Goal: Transaction & Acquisition: Purchase product/service

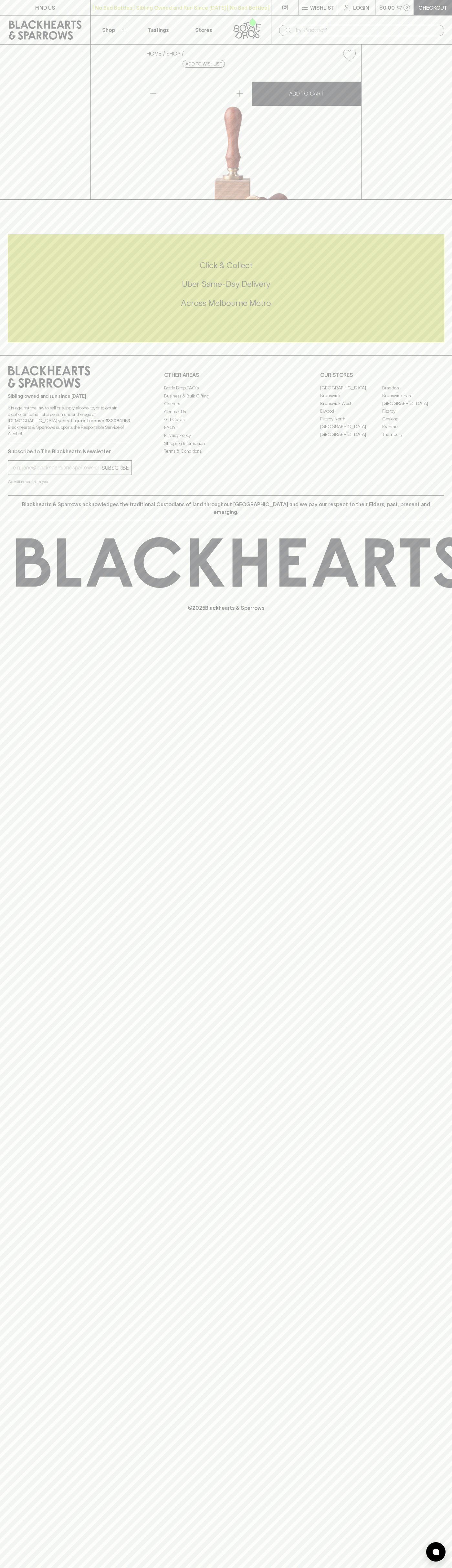
click at [420, 7] on p "Checkout" at bounding box center [433, 7] width 29 height 8
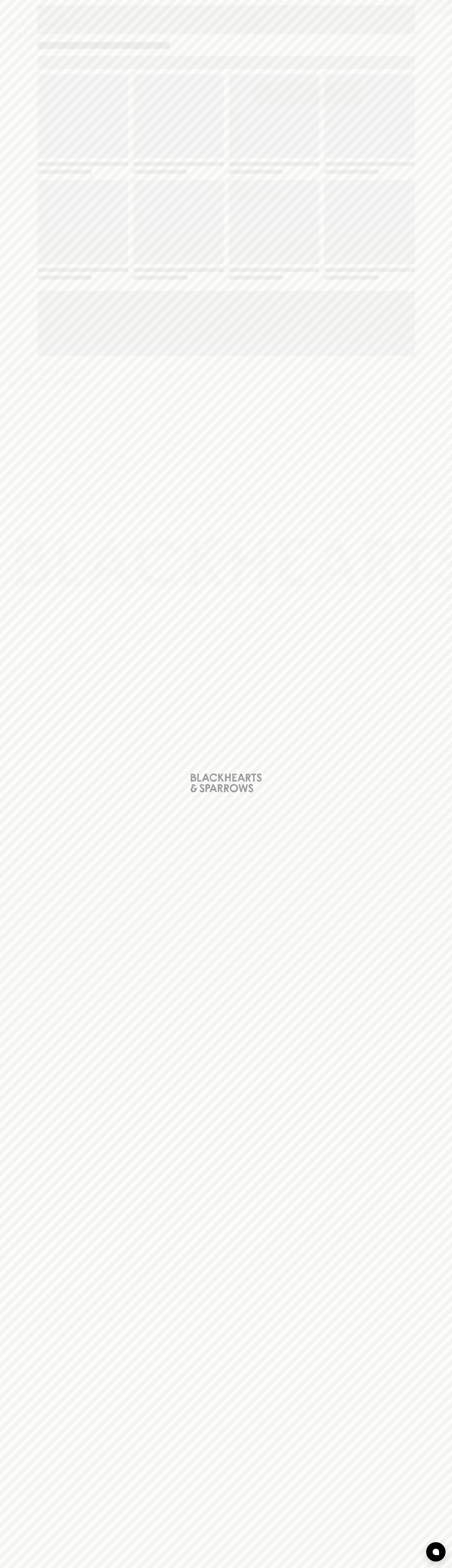
click at [426, 565] on div "Loading" at bounding box center [226, 784] width 452 height 1568
click at [147, 1567] on html "FIND US | No Bad Bottles | Sibling Owned and Run Since 2006 | No Bad Bottles | …" at bounding box center [226, 784] width 452 height 1568
click at [18, 1027] on div "Loading" at bounding box center [226, 784] width 452 height 1568
